Goal: Navigation & Orientation: Find specific page/section

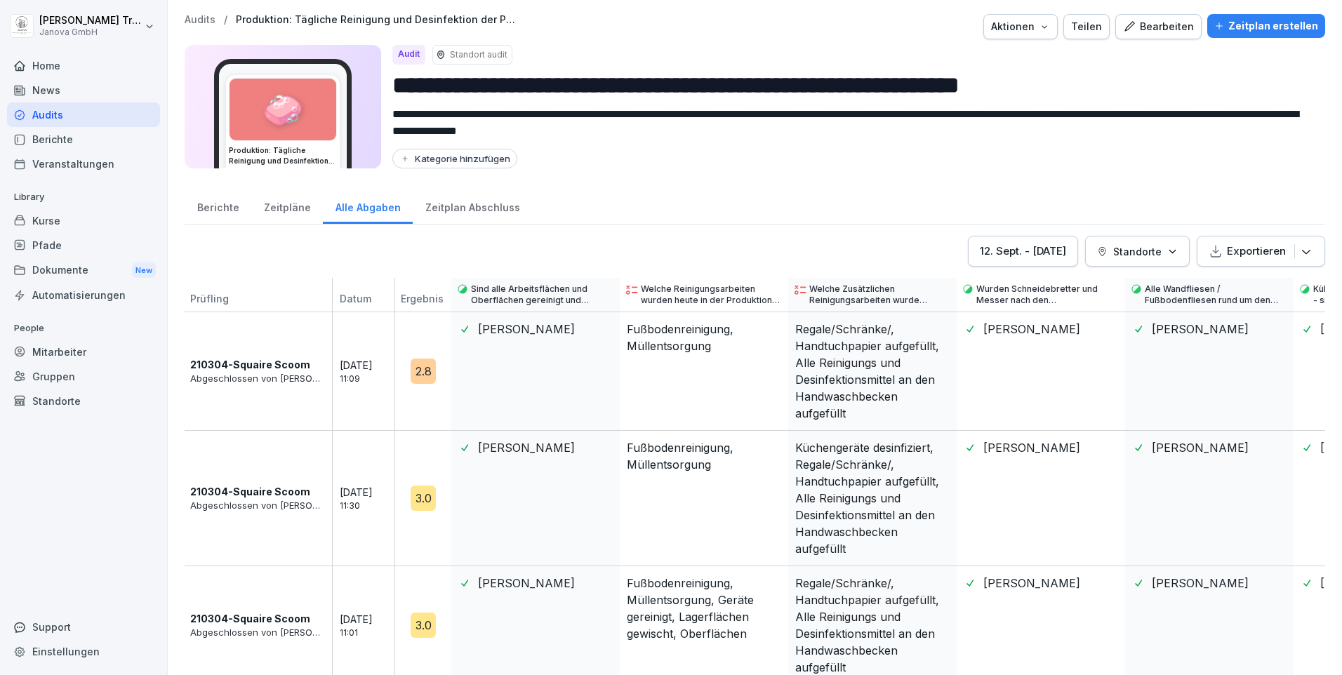
click at [220, 206] on div "Berichte" at bounding box center [218, 206] width 67 height 36
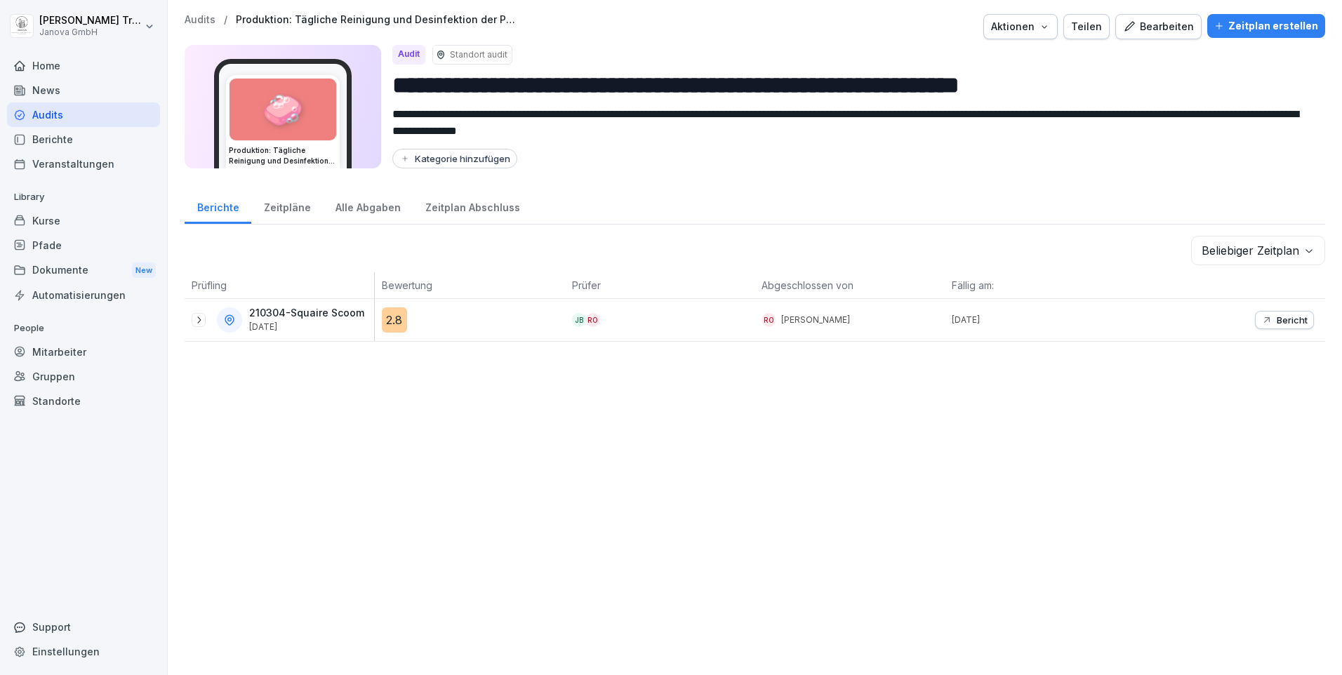
click at [281, 206] on div "Zeitpläne" at bounding box center [287, 206] width 72 height 36
click at [289, 211] on div "Zeitpläne" at bounding box center [287, 206] width 72 height 36
click at [356, 211] on div "Alle Abgaben" at bounding box center [368, 206] width 90 height 36
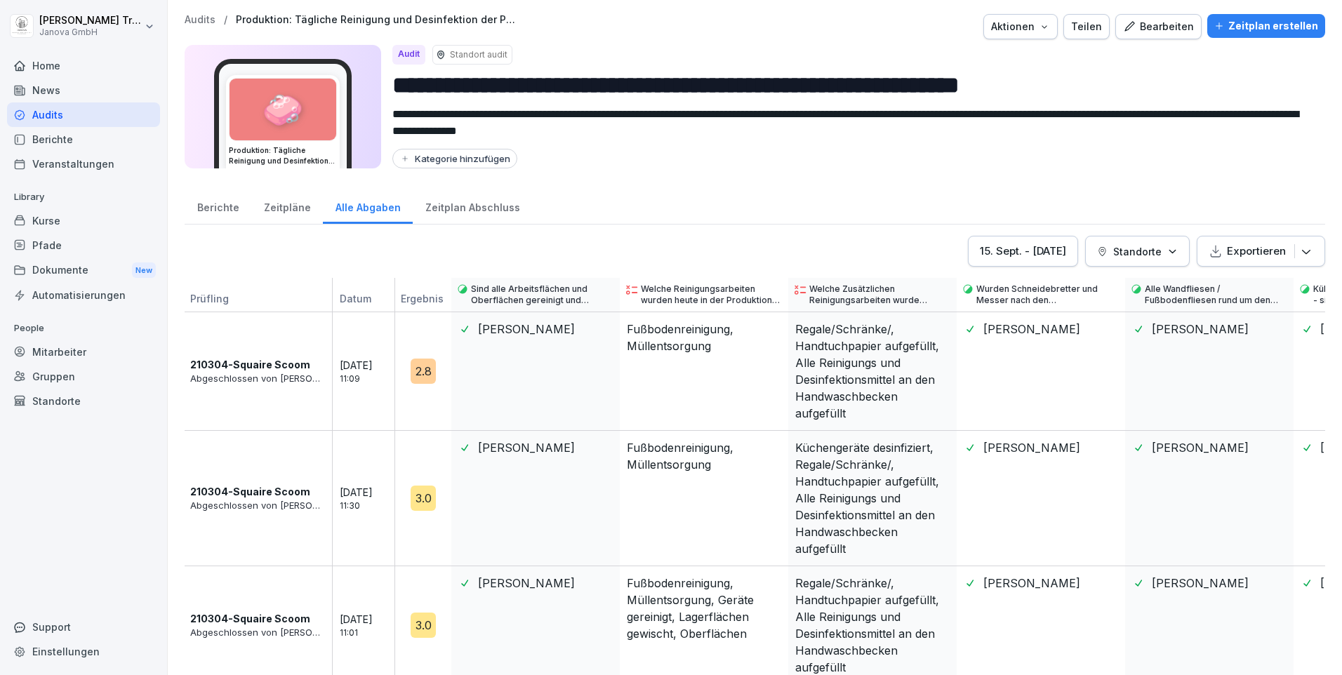
click at [465, 206] on div "Zeitplan Abschluss" at bounding box center [472, 206] width 119 height 36
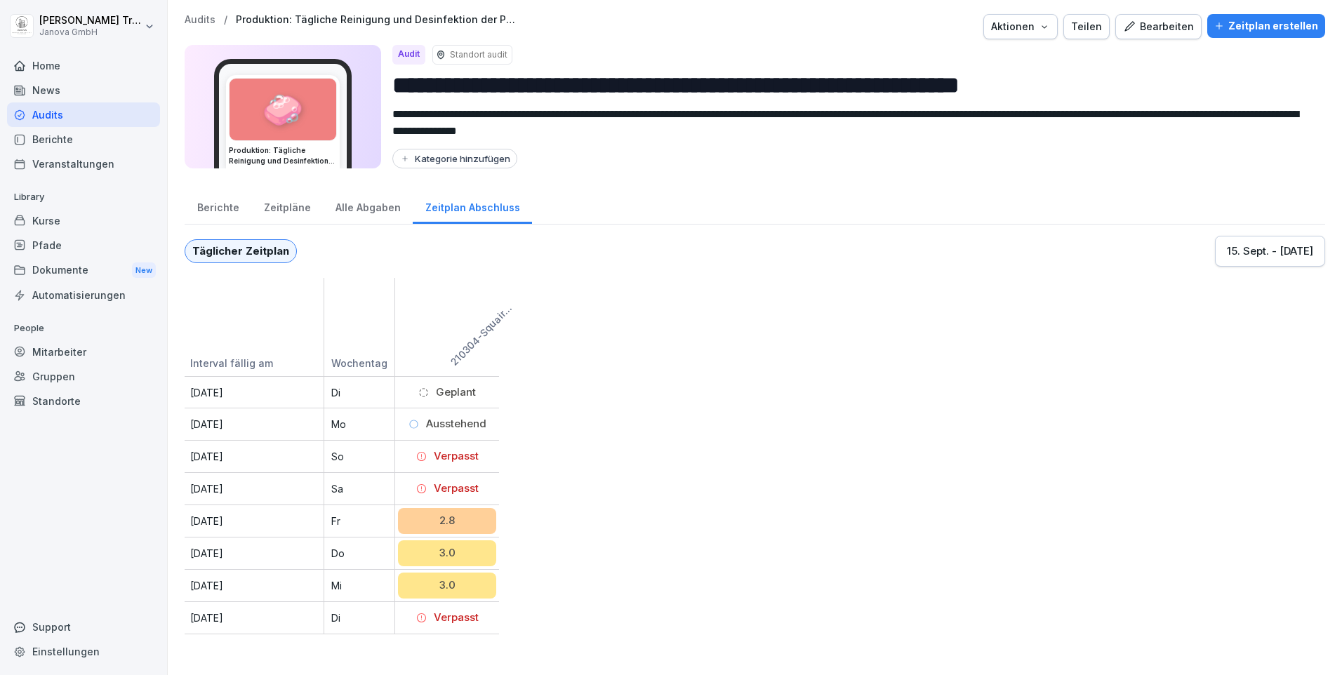
click at [363, 207] on div "Alle Abgaben" at bounding box center [368, 206] width 90 height 36
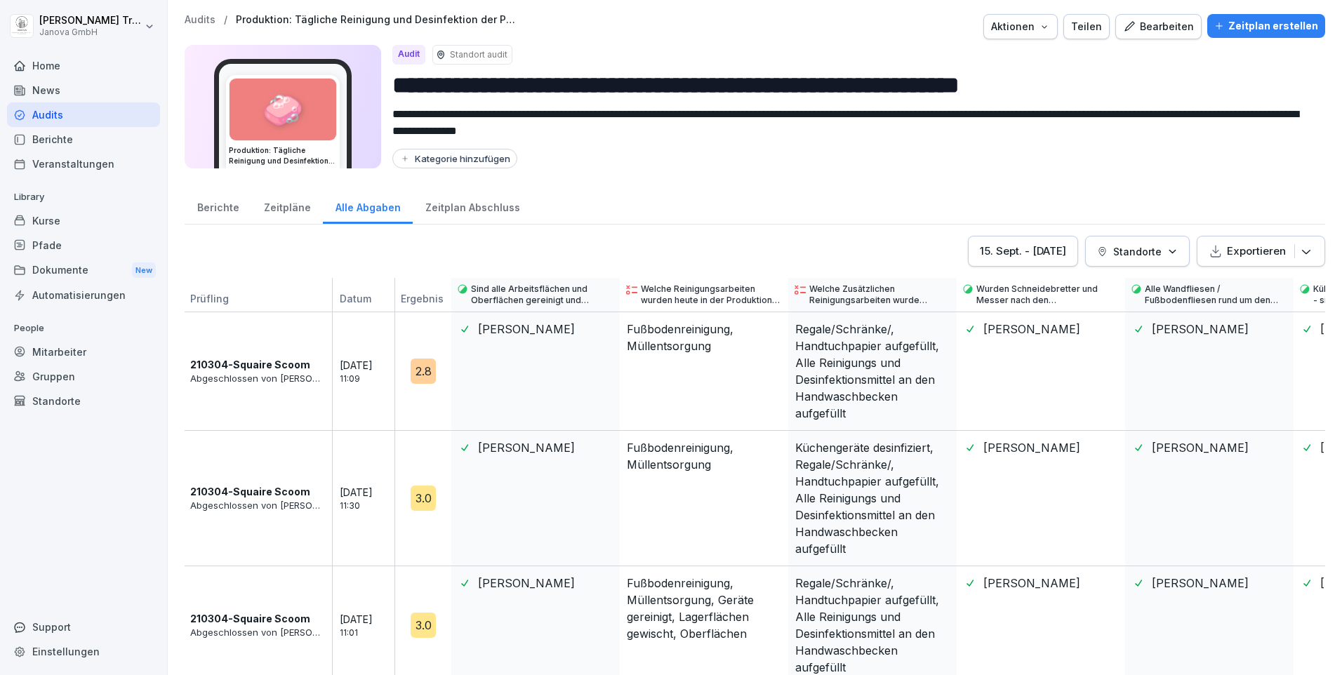
scroll to position [20, 0]
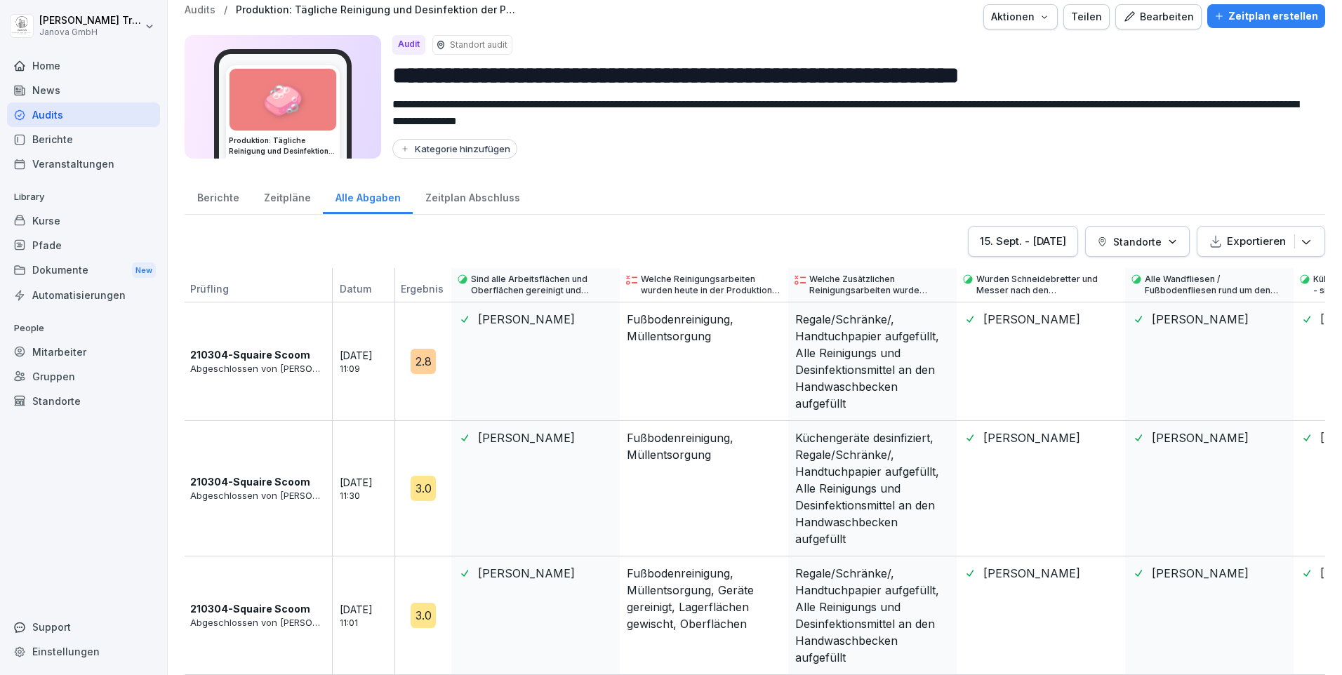
click at [1167, 237] on icon "button" at bounding box center [1172, 242] width 11 height 11
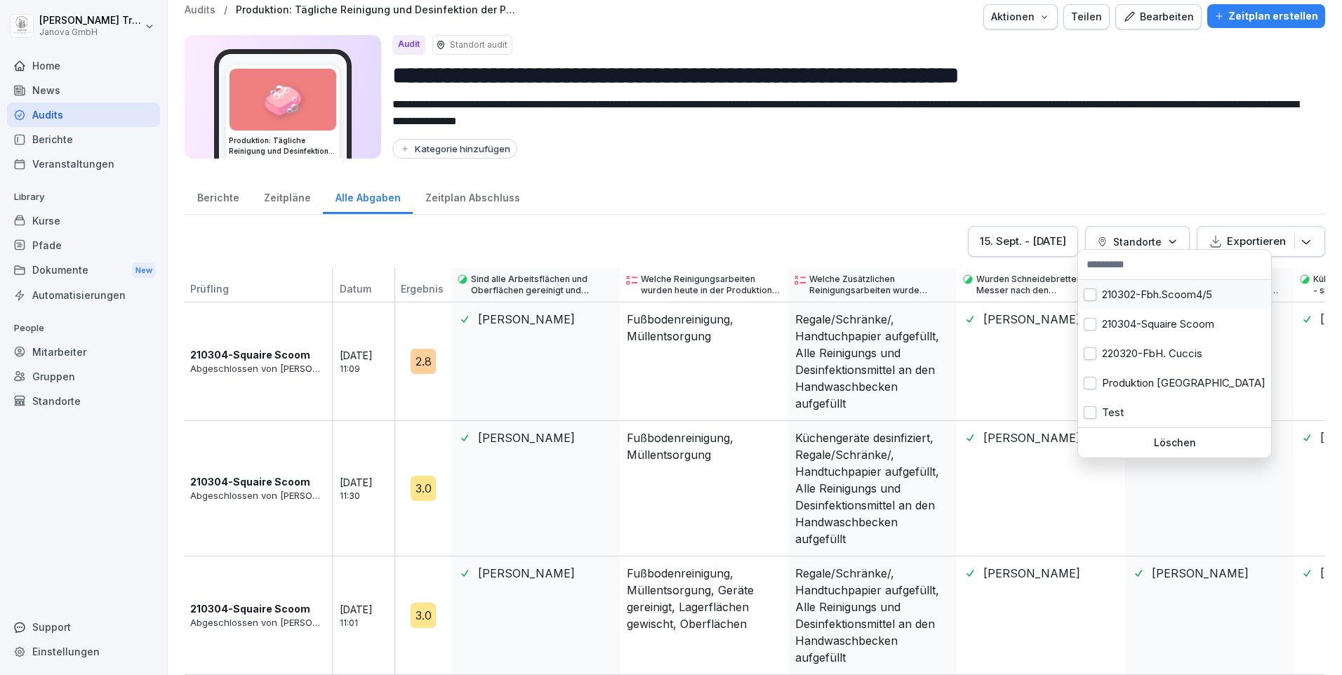
click at [1095, 291] on button "button" at bounding box center [1090, 294] width 13 height 13
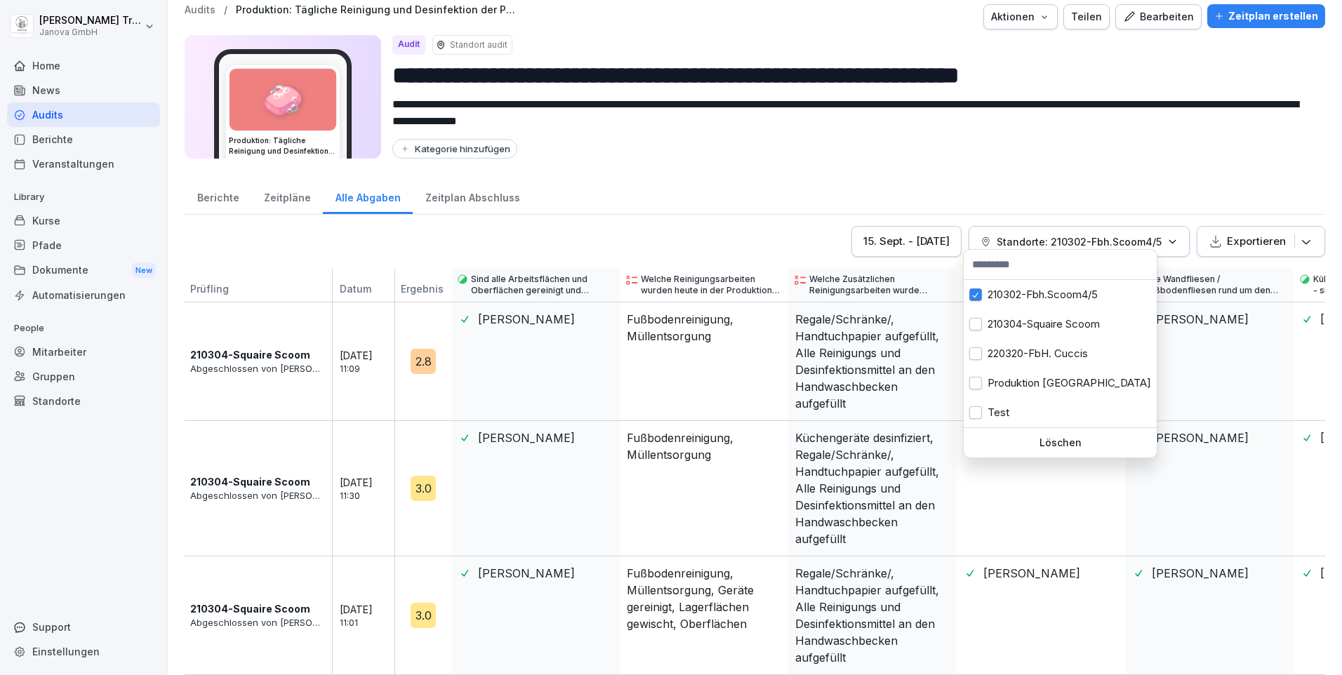
click at [1195, 359] on html "**********" at bounding box center [671, 337] width 1342 height 675
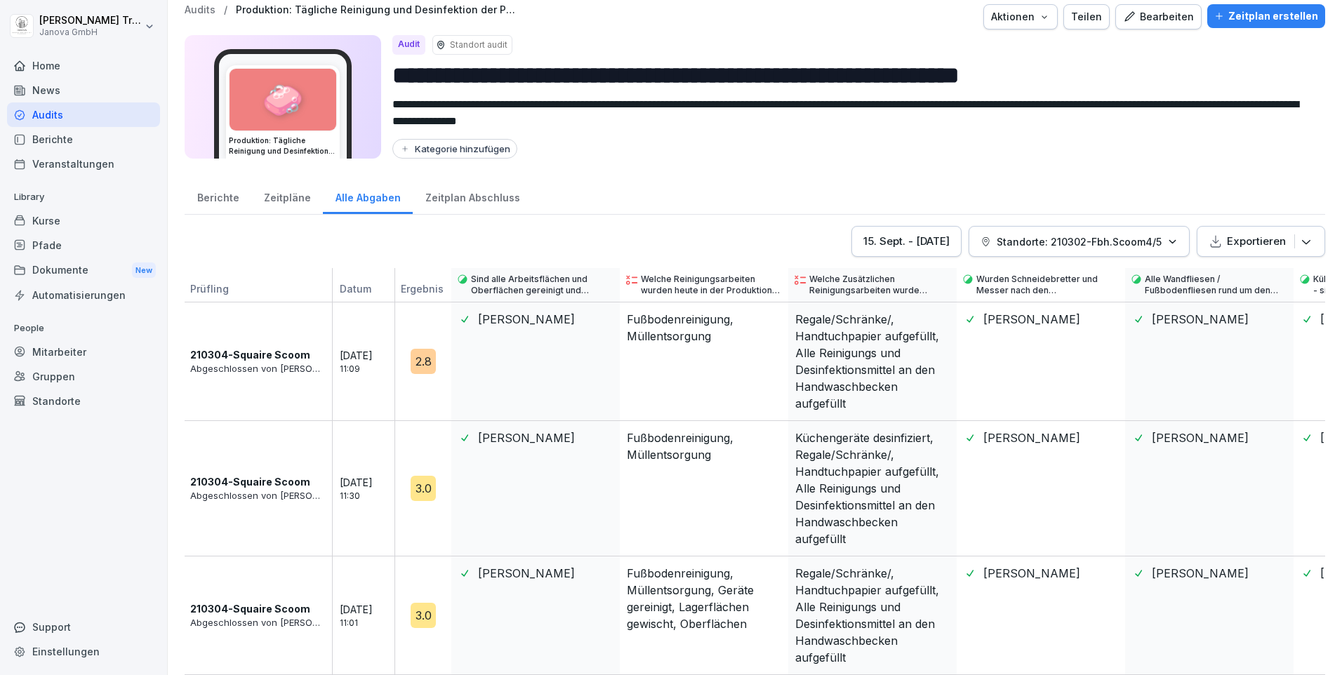
click at [467, 182] on div "Zeitplan Abschluss" at bounding box center [472, 196] width 119 height 36
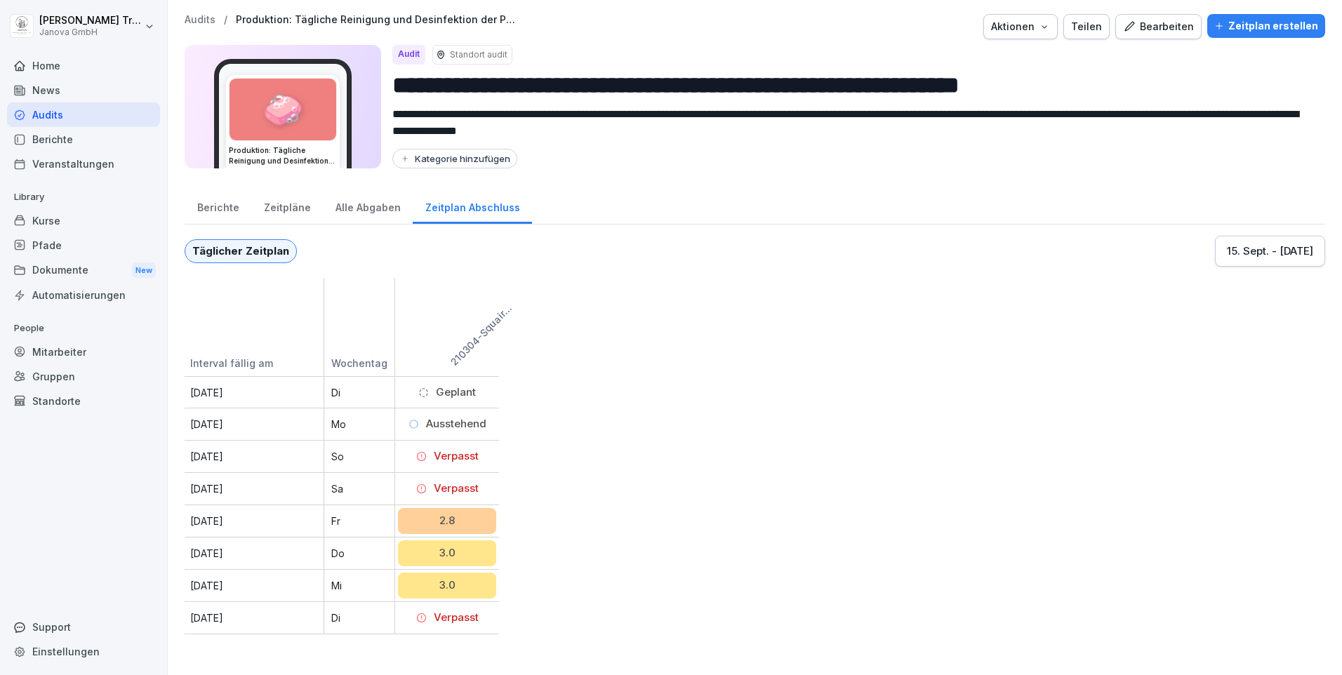
click at [45, 213] on div "Kurse" at bounding box center [83, 220] width 153 height 25
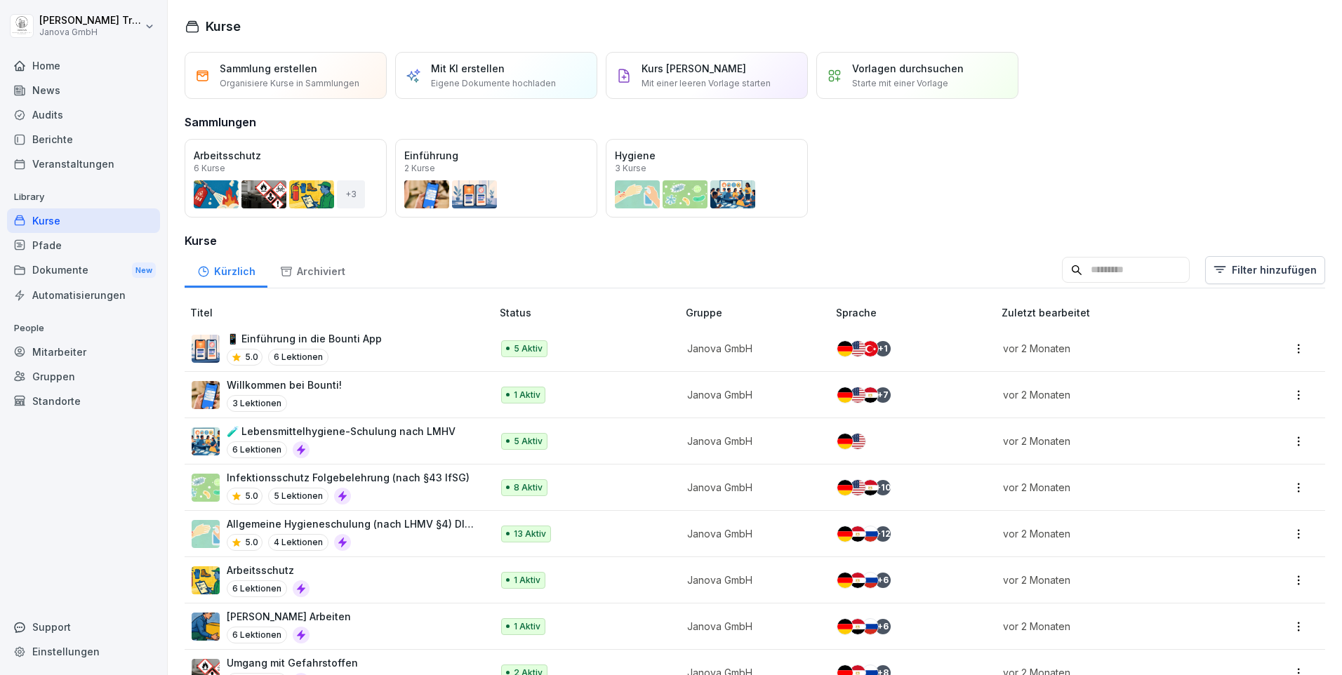
click at [55, 65] on div "Home" at bounding box center [83, 65] width 153 height 25
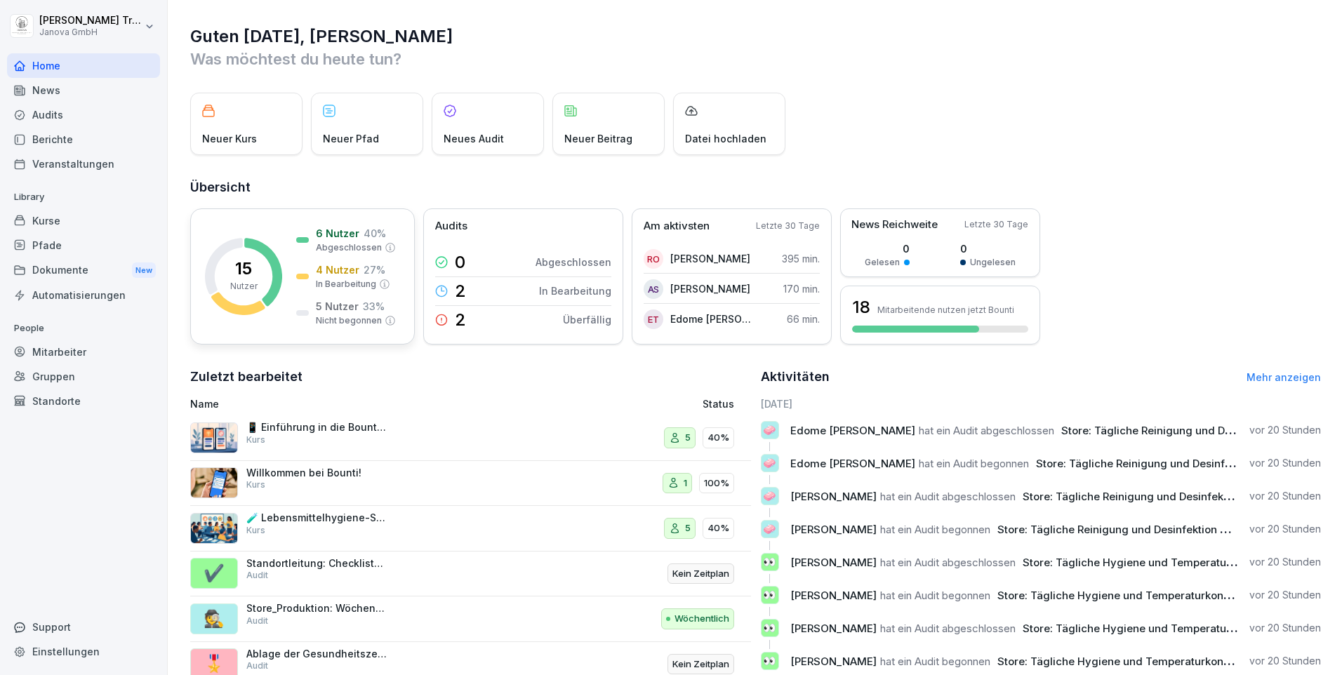
click at [357, 304] on div "5 Nutzer 33 %" at bounding box center [350, 306] width 69 height 15
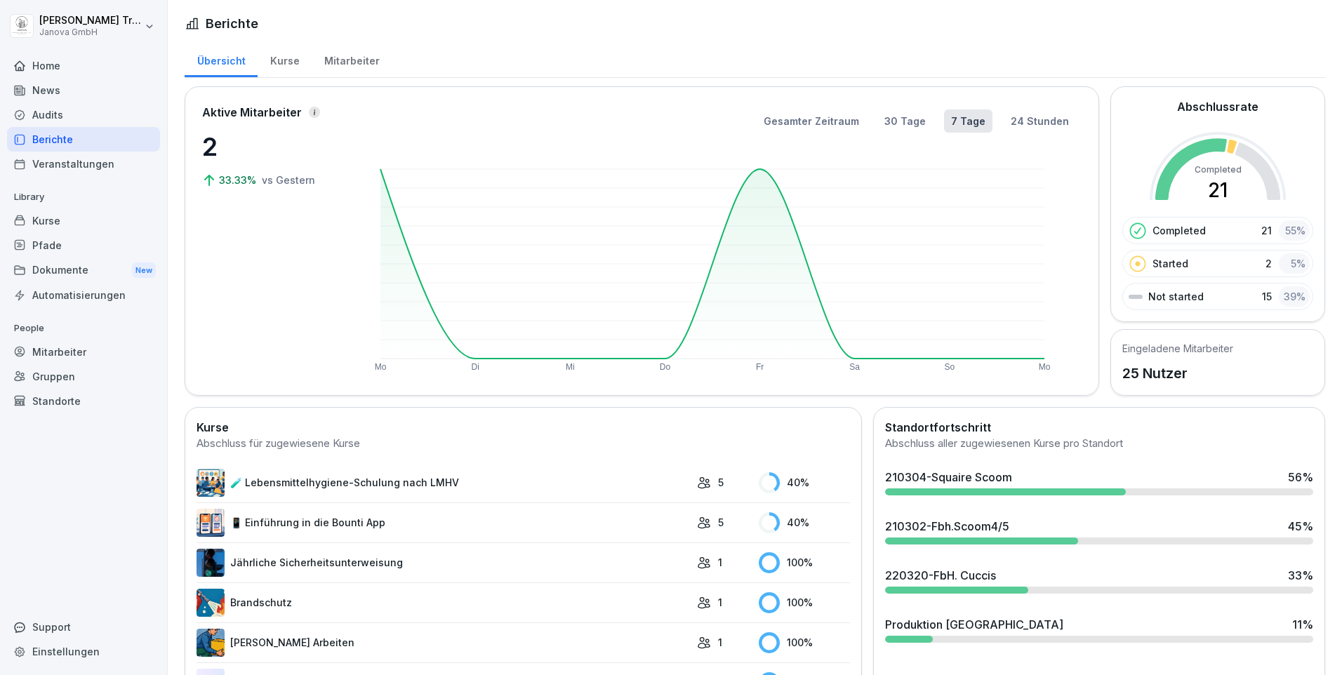
click at [281, 60] on div "Kurse" at bounding box center [285, 59] width 54 height 36
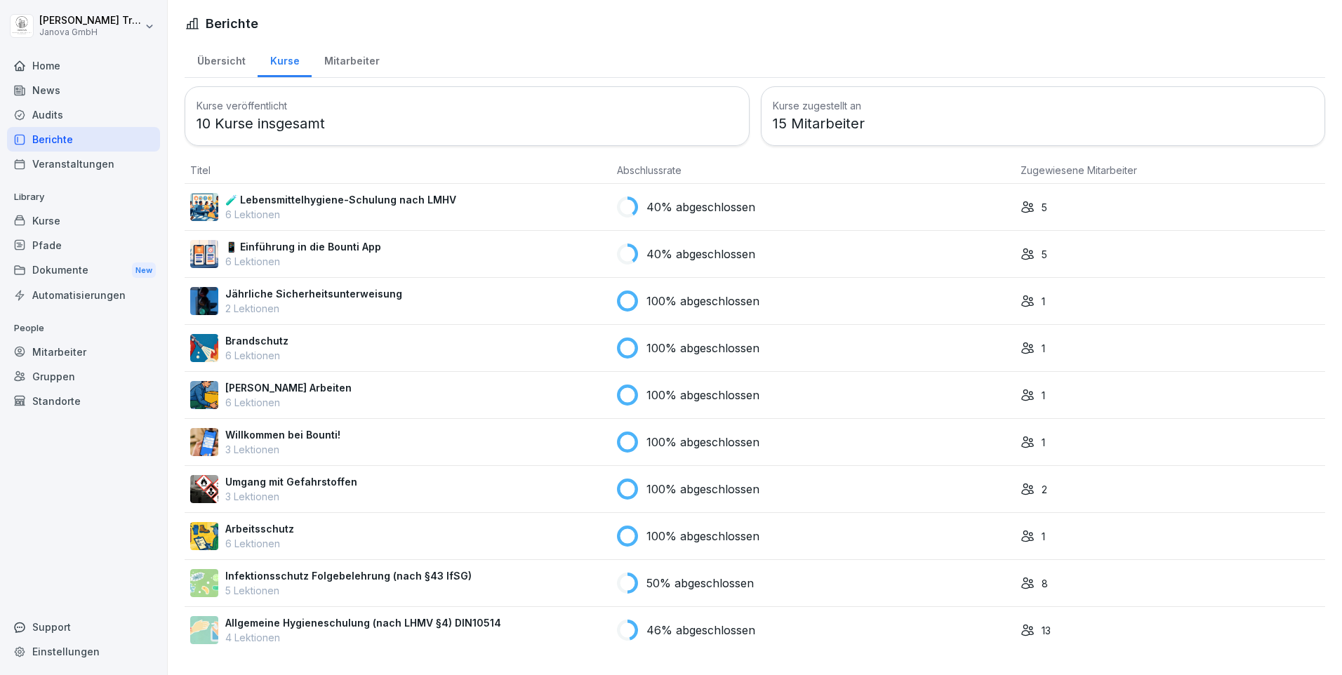
click at [58, 112] on div "Audits" at bounding box center [83, 114] width 153 height 25
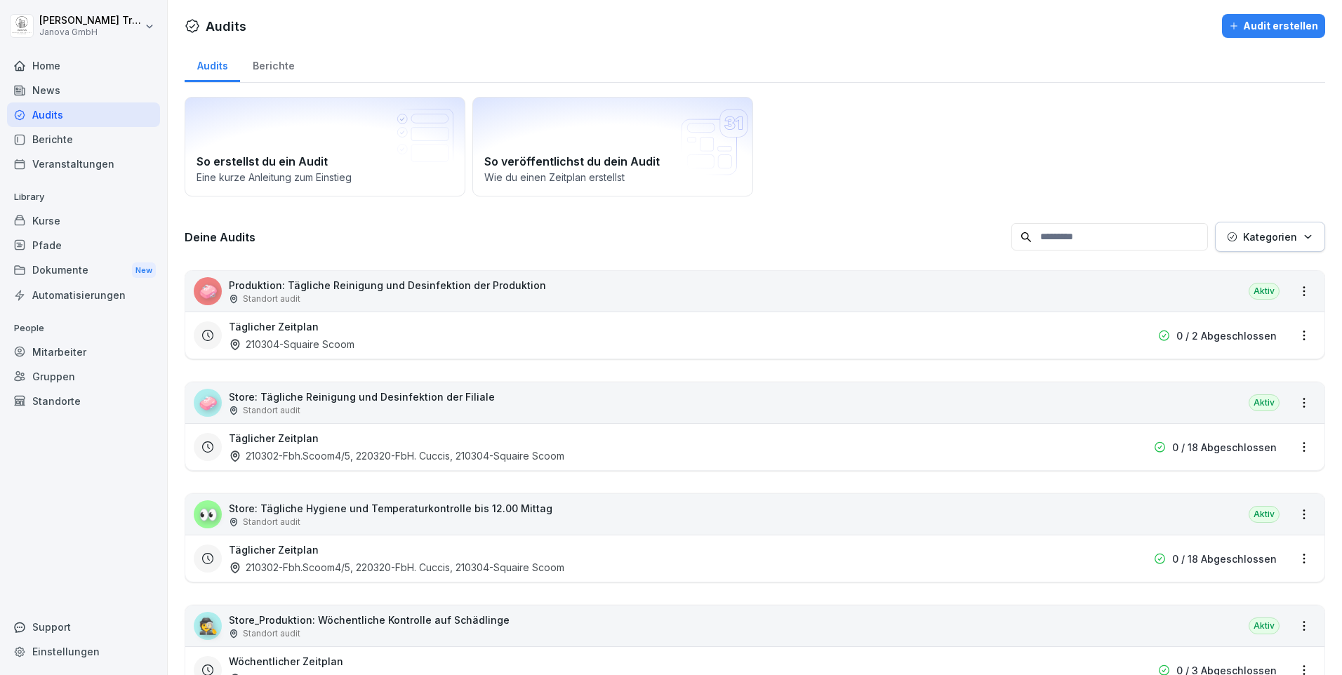
click at [282, 71] on div "Berichte" at bounding box center [273, 64] width 67 height 36
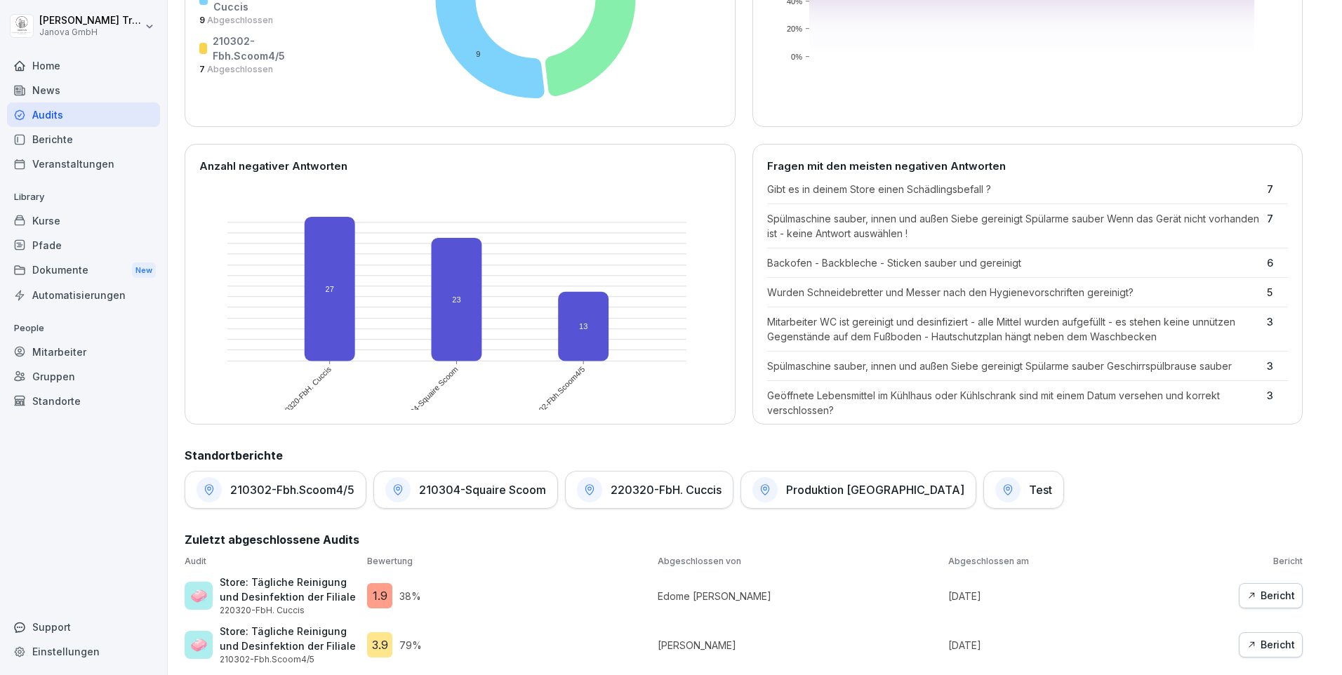
scroll to position [491, 0]
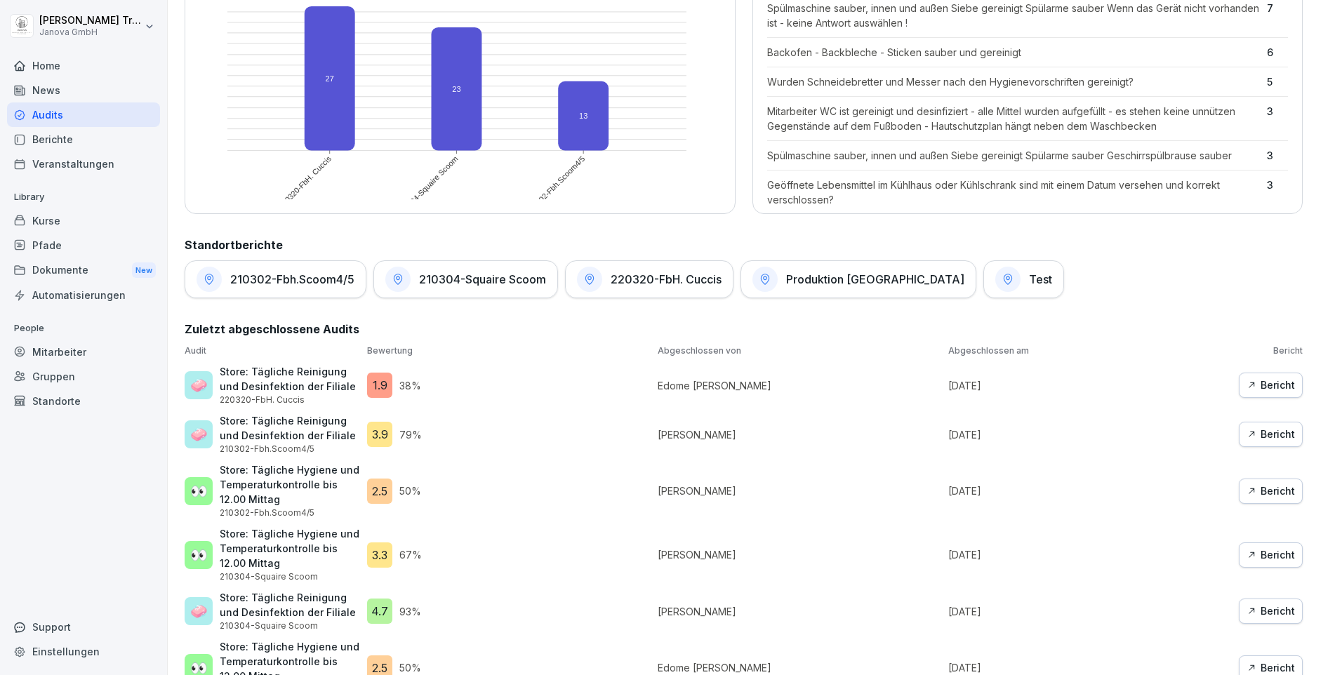
click at [539, 283] on h1 "210304-Squaire Scoom" at bounding box center [482, 279] width 127 height 14
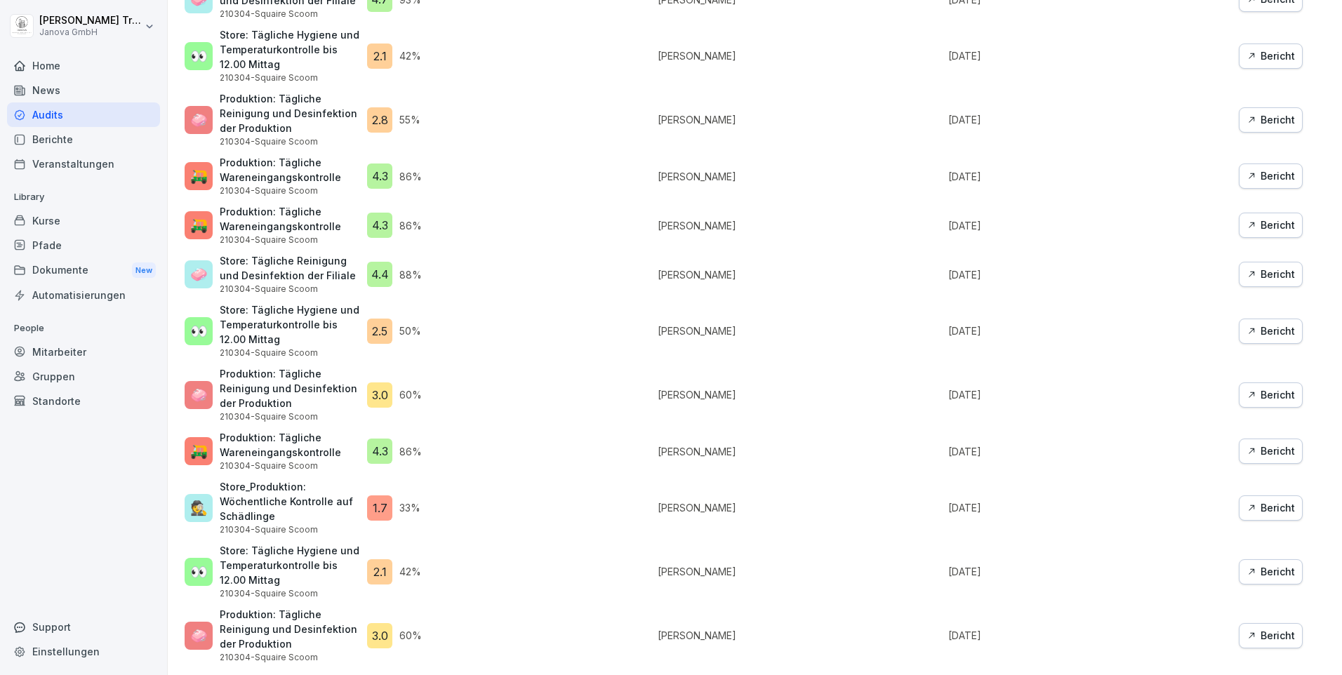
scroll to position [231, 0]
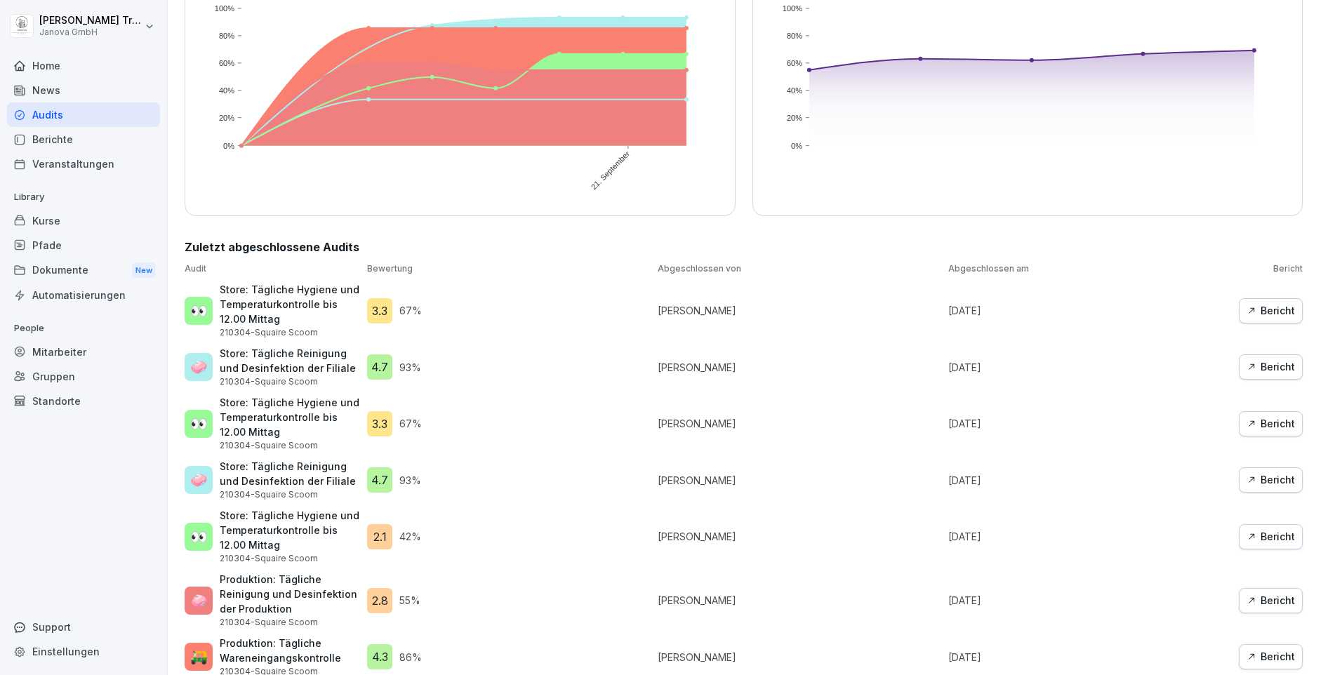
click at [1260, 372] on div "Bericht" at bounding box center [1270, 366] width 48 height 15
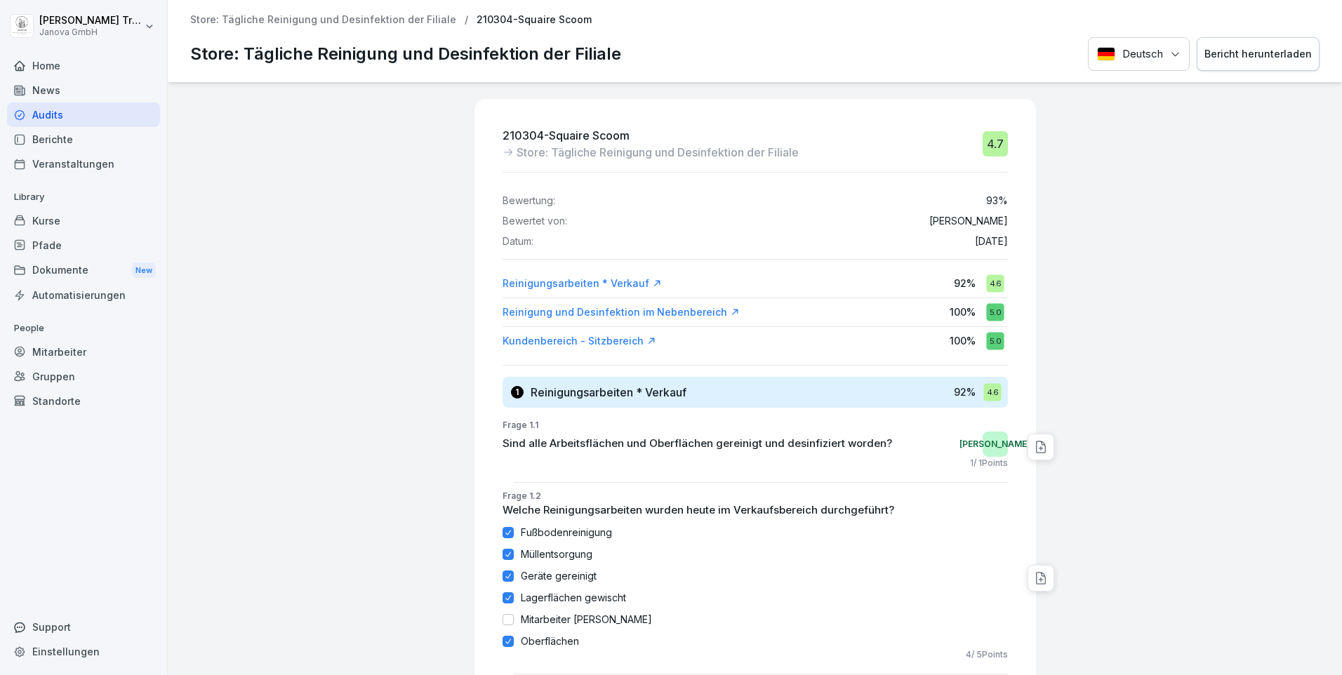
click at [44, 108] on div "Audits" at bounding box center [83, 114] width 153 height 25
